Goal: Transaction & Acquisition: Purchase product/service

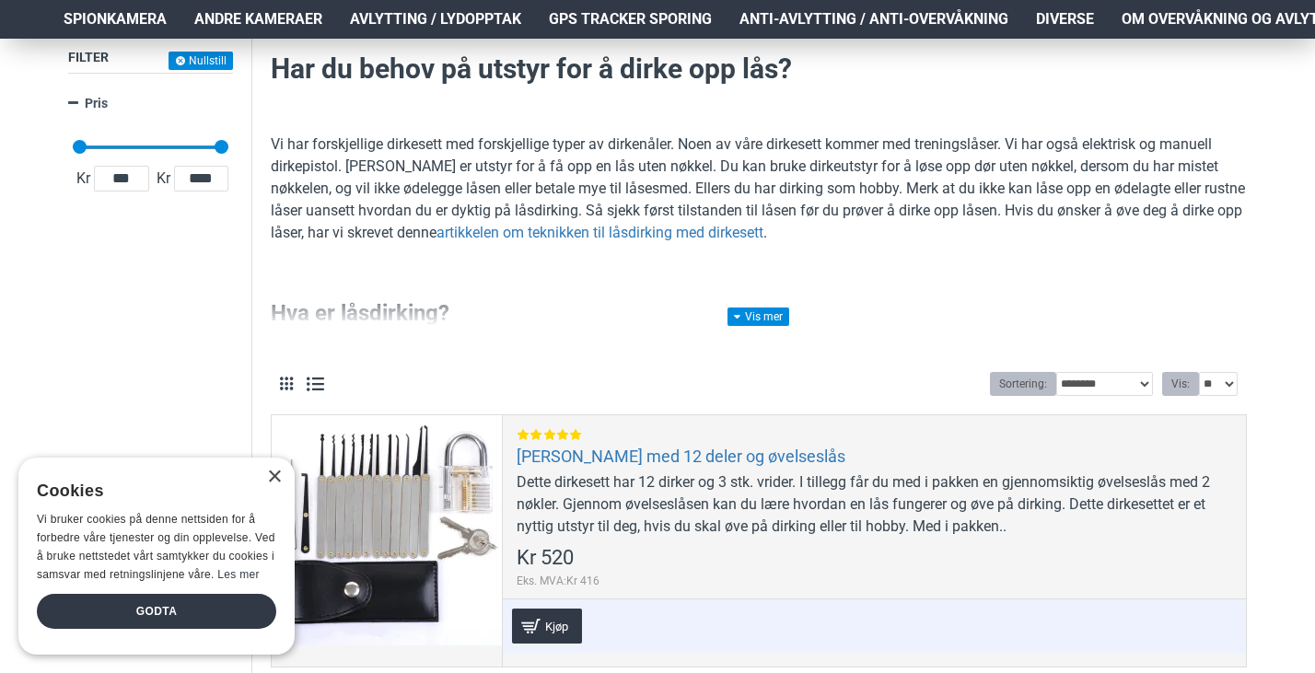
scroll to position [276, 0]
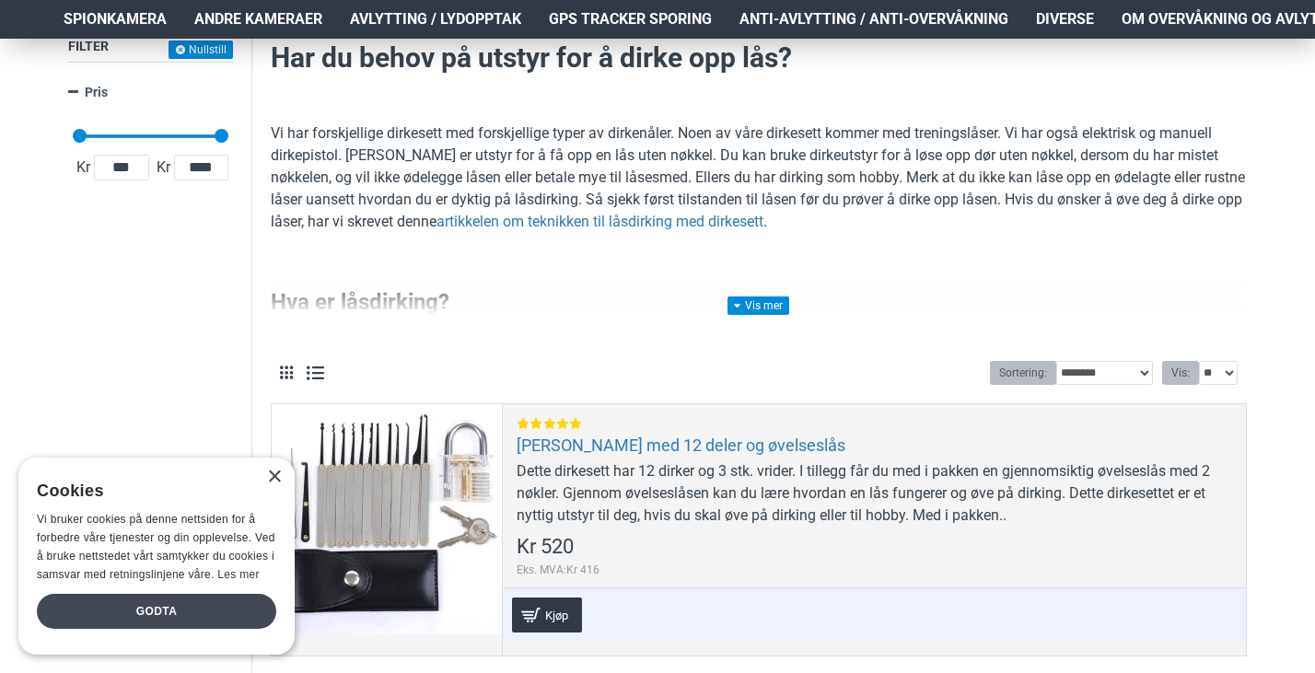
click at [194, 607] on div "Godta" at bounding box center [156, 611] width 239 height 35
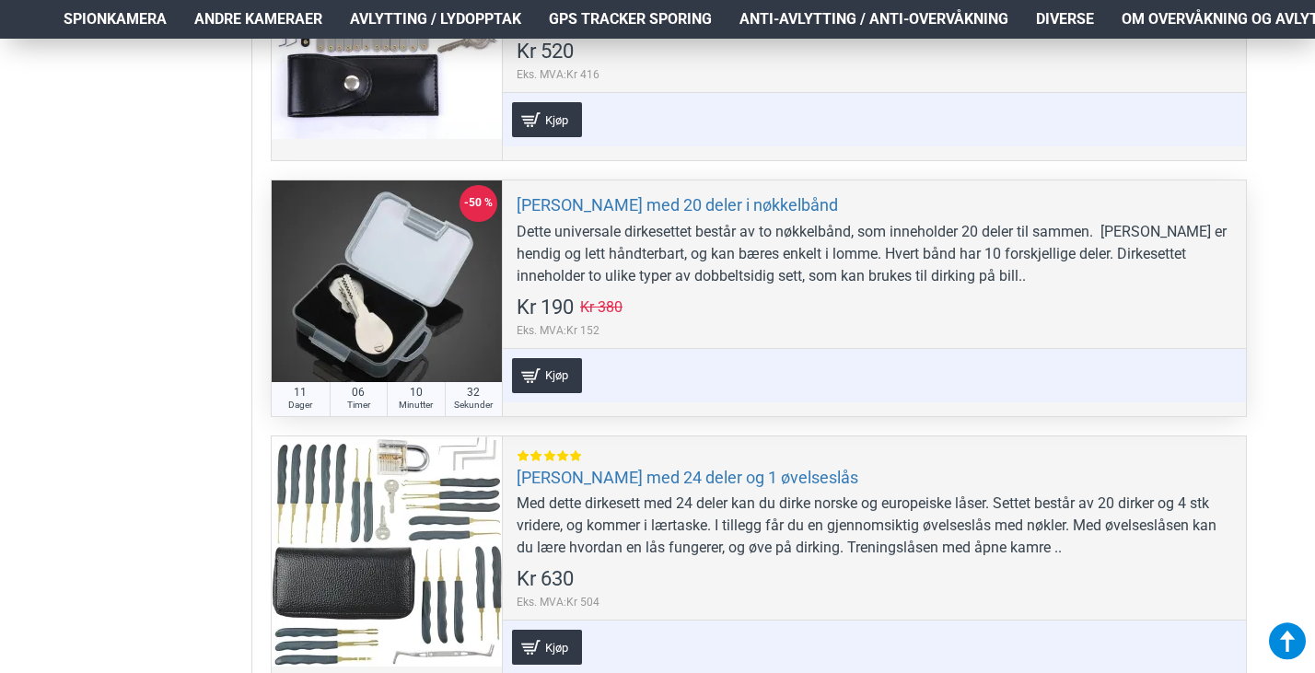
scroll to position [645, 0]
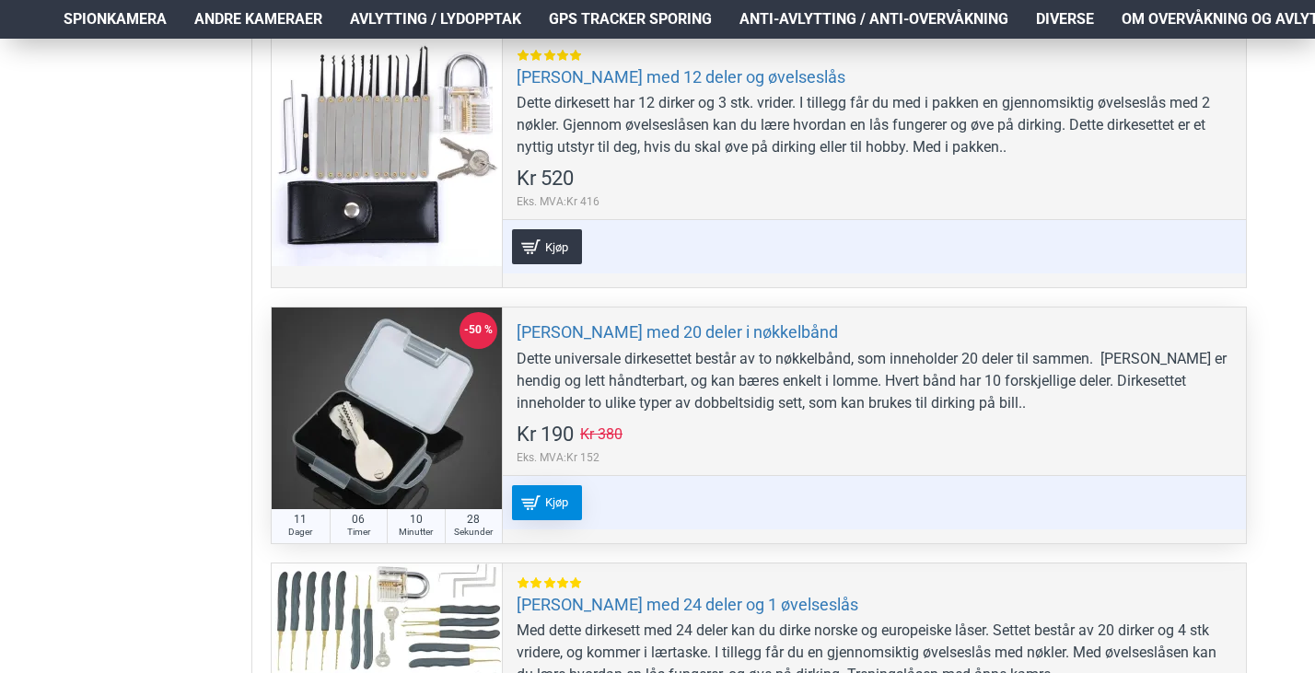
click at [567, 503] on span "Kjøp" at bounding box center [557, 502] width 32 height 12
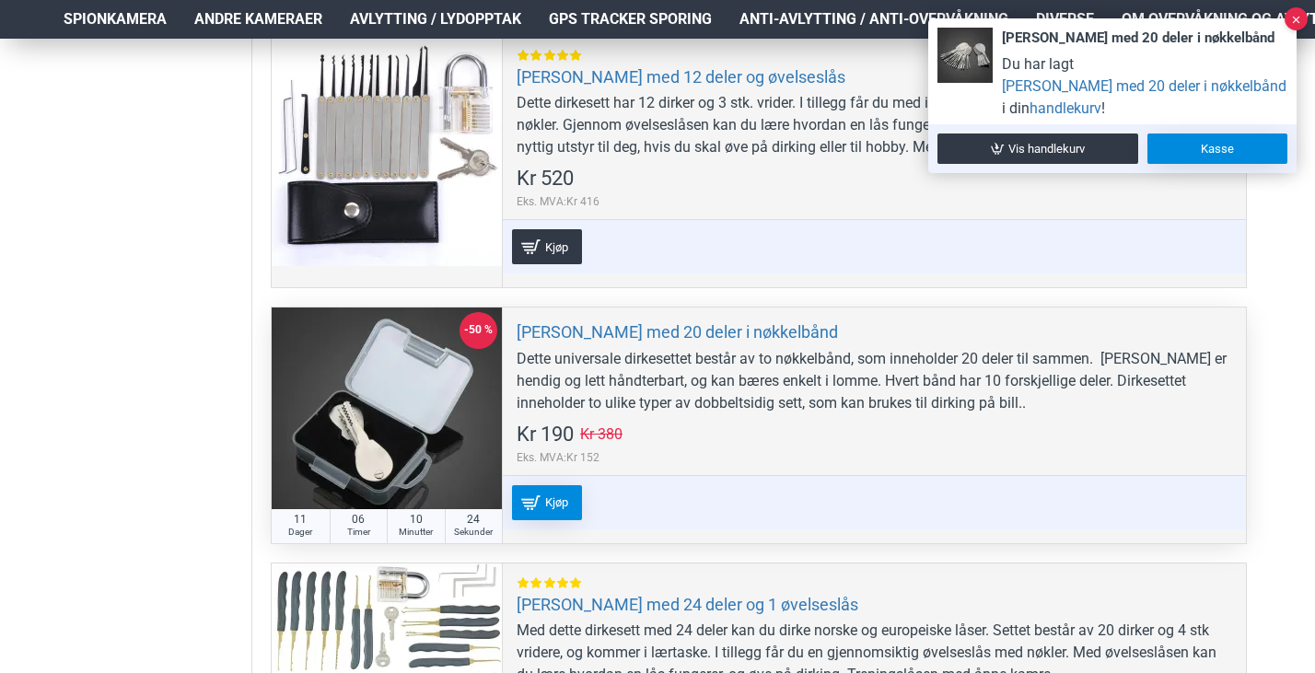
click at [1184, 148] on link "Kasse" at bounding box center [1218, 149] width 140 height 30
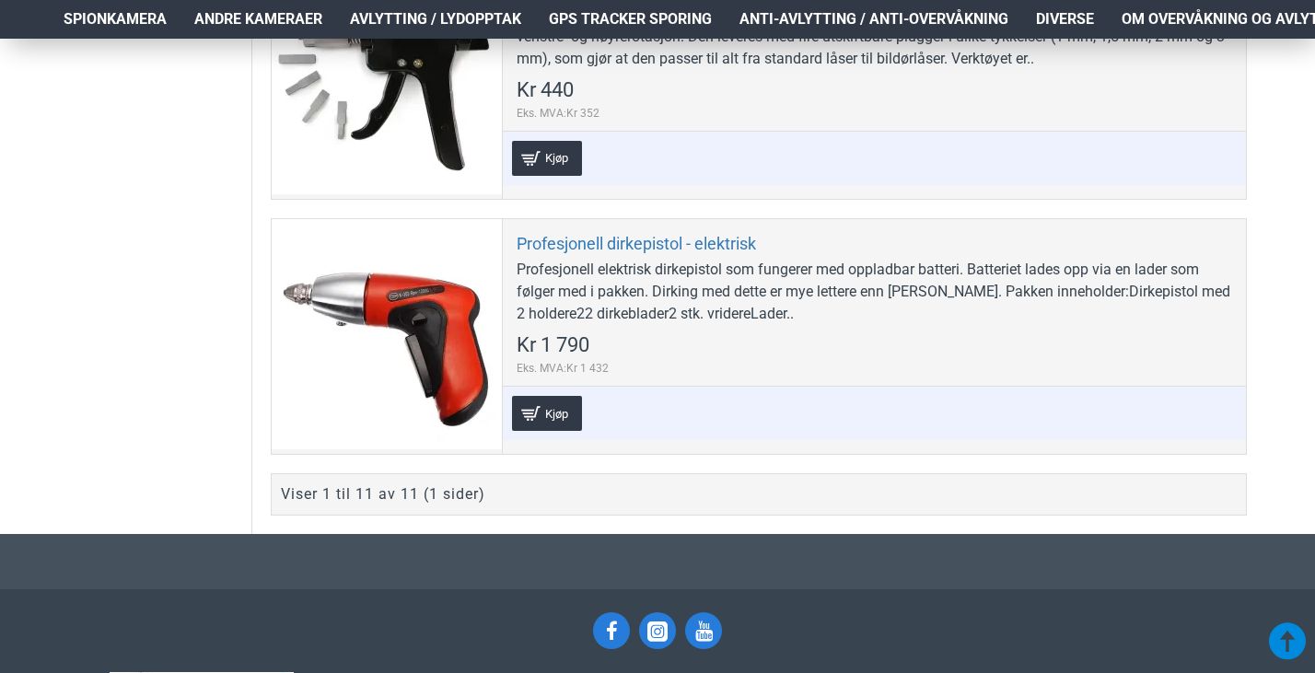
scroll to position [3132, 0]
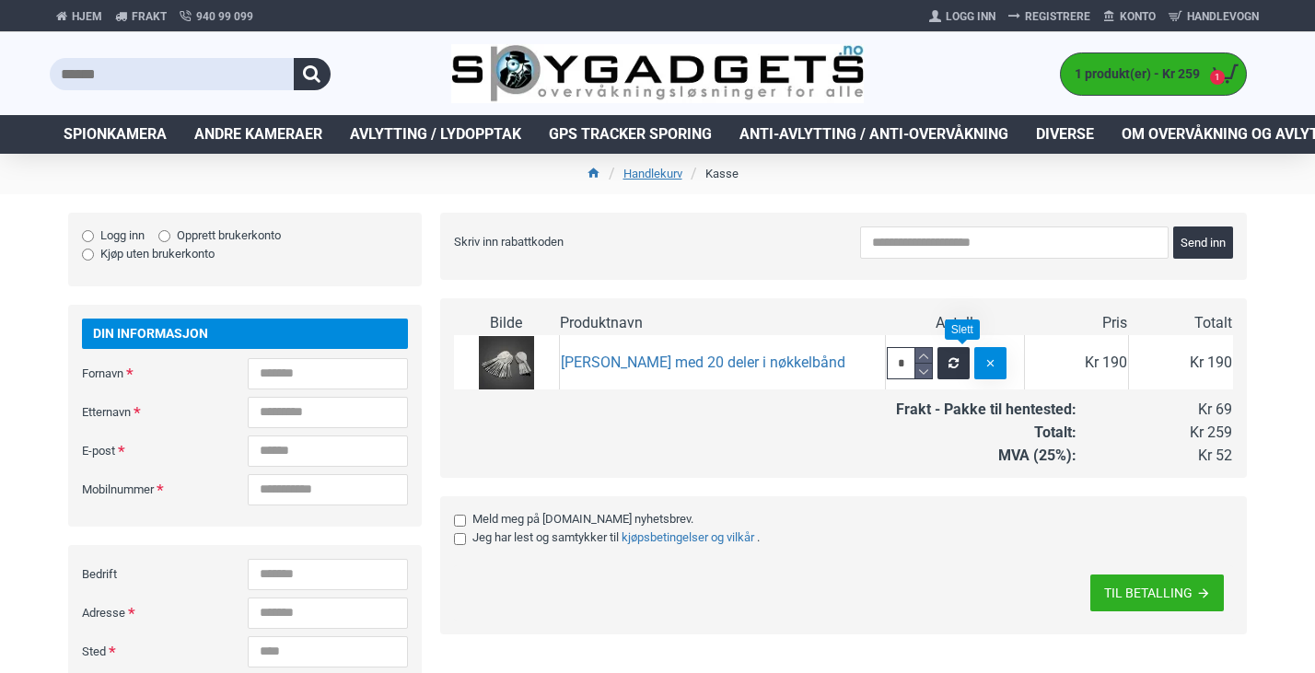
click at [985, 361] on icon "button" at bounding box center [991, 363] width 12 height 13
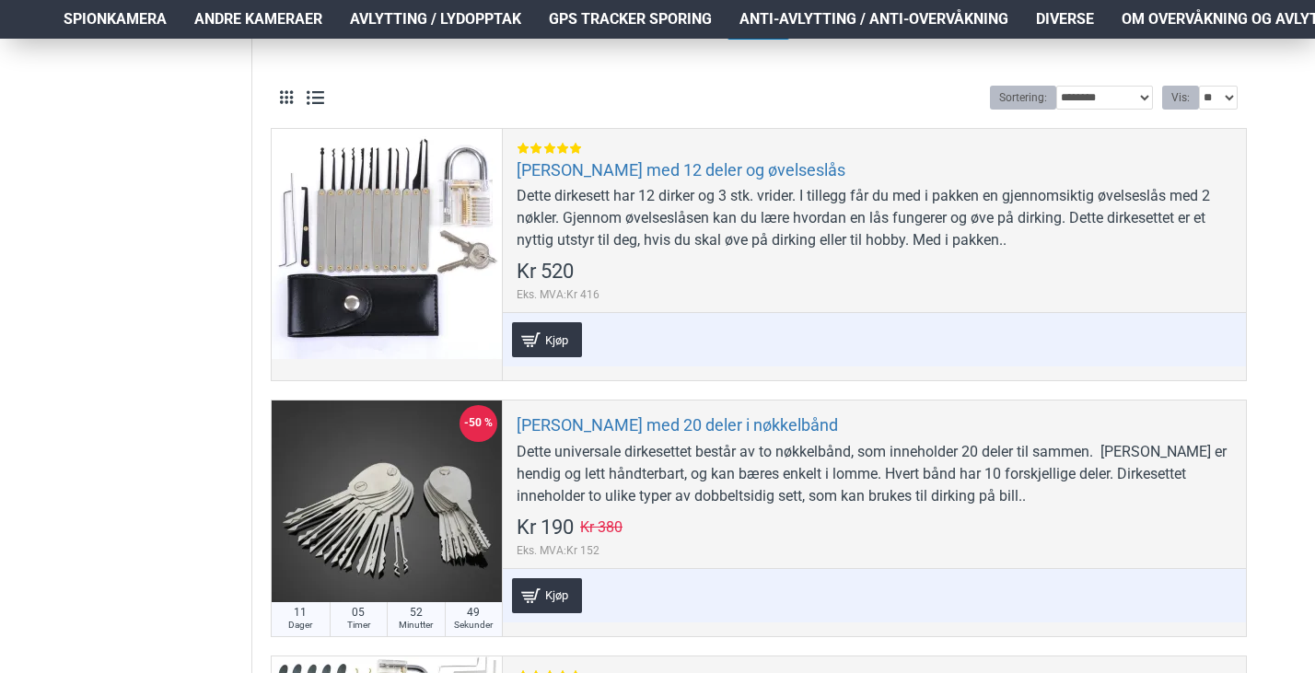
scroll to position [553, 0]
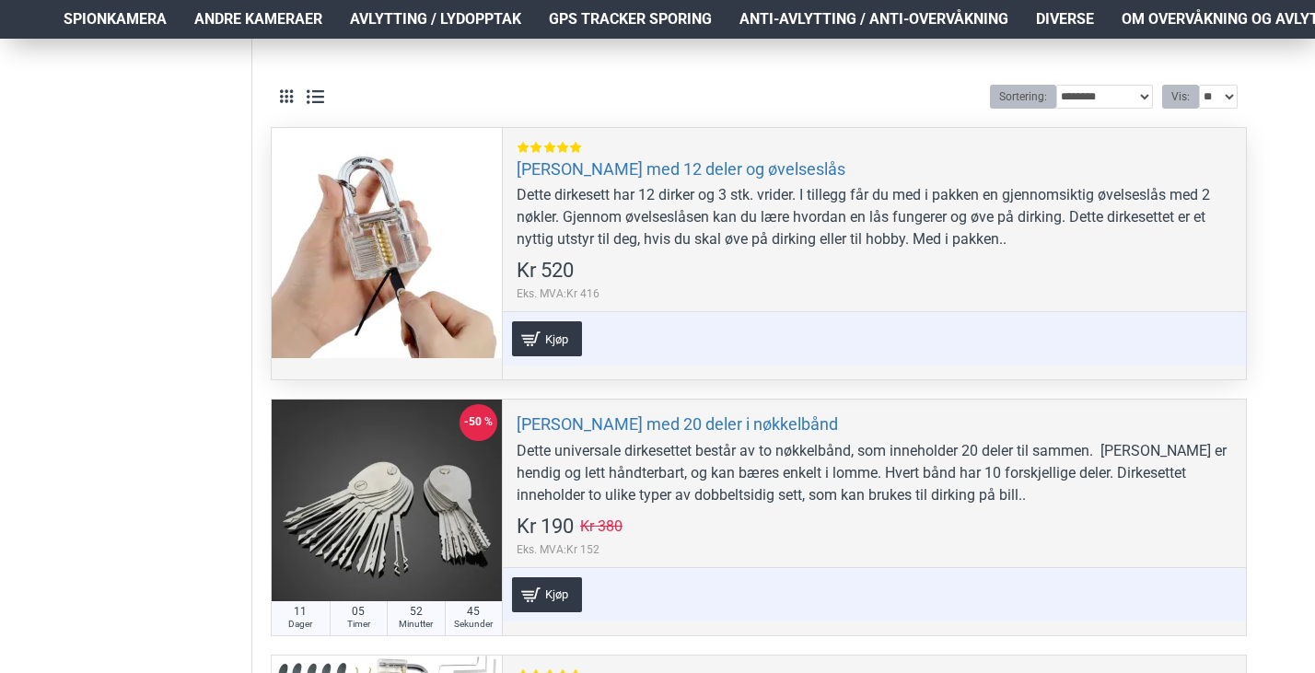
click at [410, 235] on div at bounding box center [387, 243] width 230 height 230
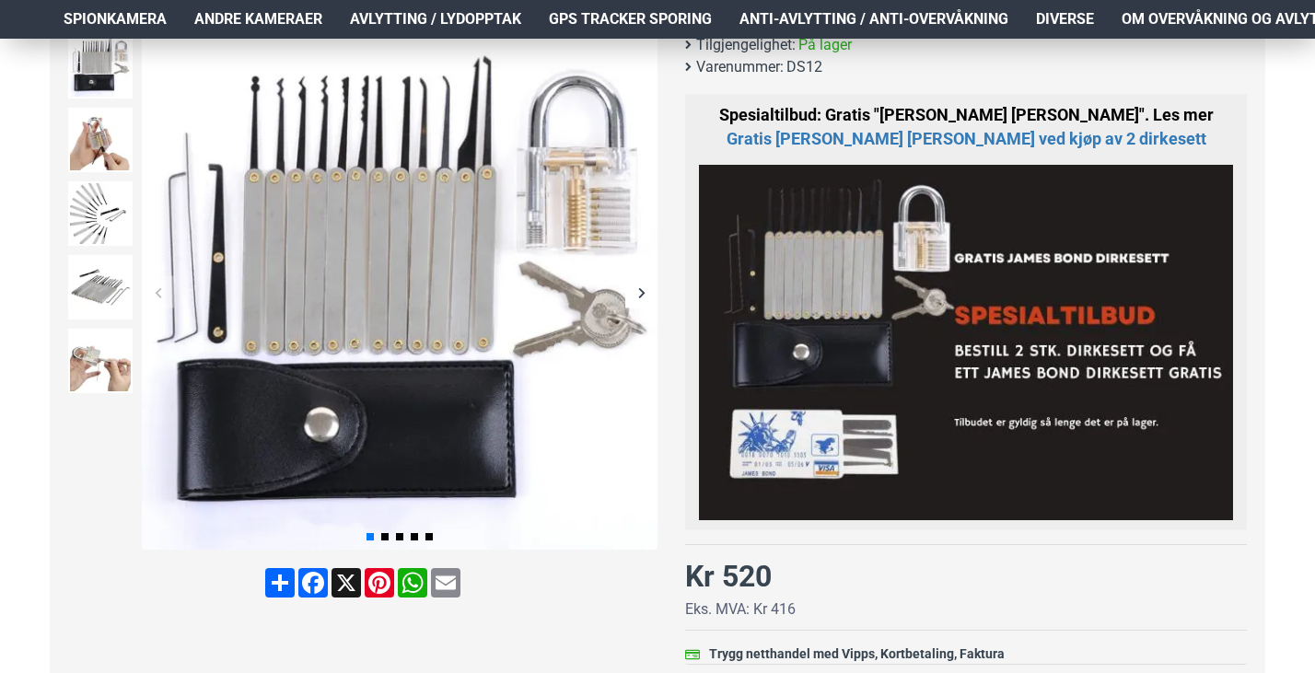
scroll to position [276, 0]
